Goal: Task Accomplishment & Management: Manage account settings

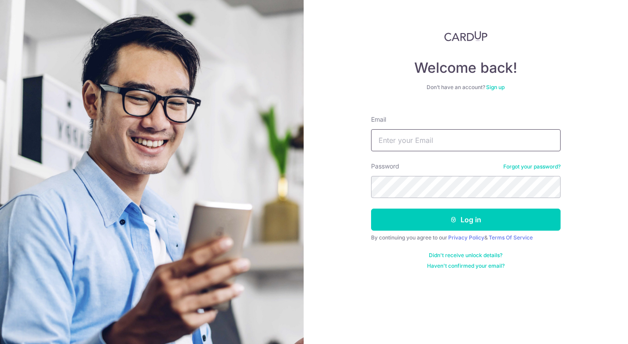
click at [426, 129] on input "Email" at bounding box center [465, 140] width 189 height 22
type input "eswyl17@gmail.com"
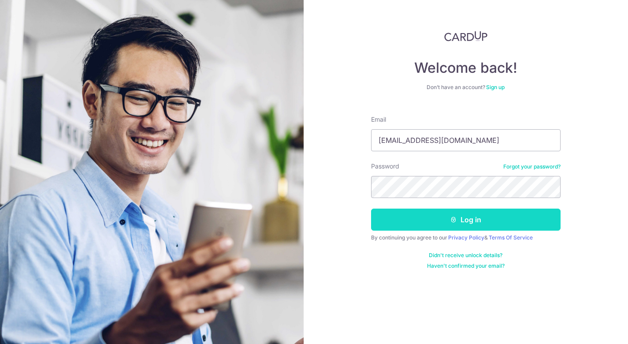
click at [428, 220] on button "Log in" at bounding box center [465, 219] width 189 height 22
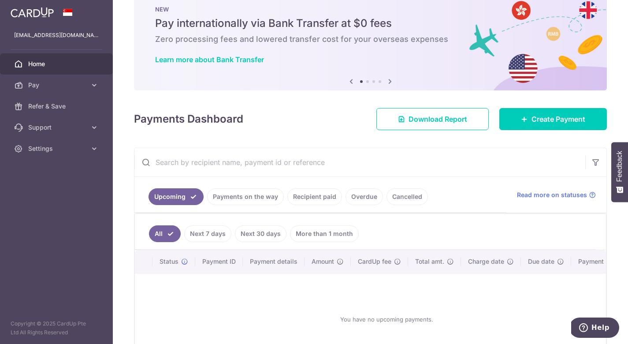
scroll to position [51, 0]
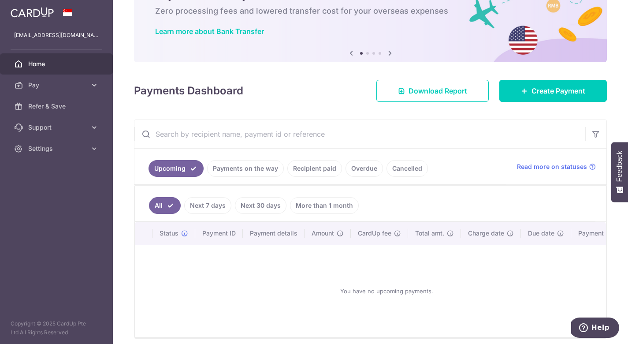
click at [310, 173] on link "Recipient paid" at bounding box center [314, 168] width 55 height 17
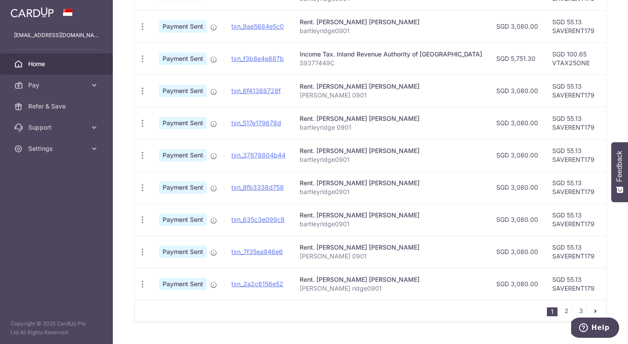
scroll to position [300, 0]
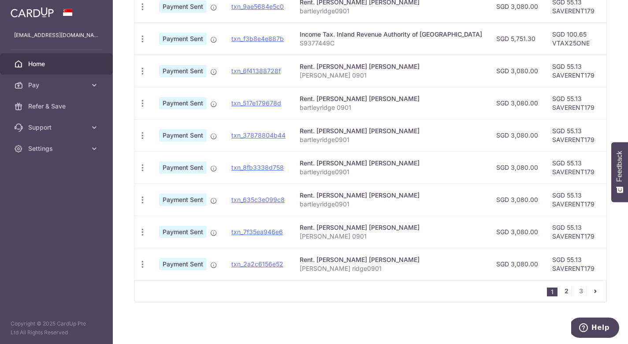
click at [566, 290] on link "2" at bounding box center [566, 290] width 11 height 11
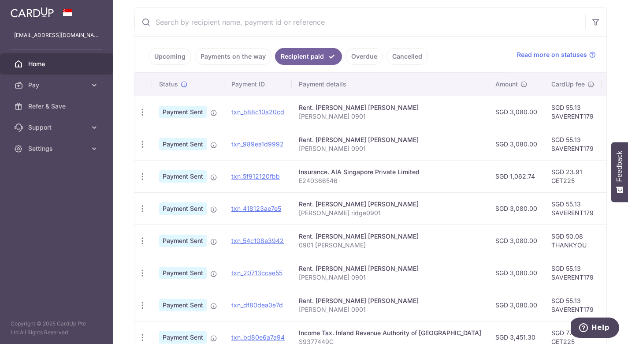
scroll to position [0, 34]
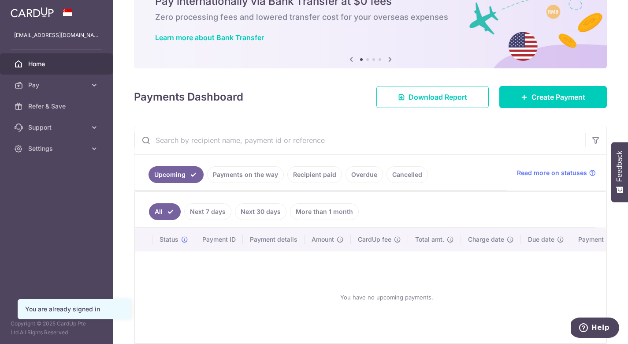
scroll to position [48, 0]
